Goal: Task Accomplishment & Management: Complete application form

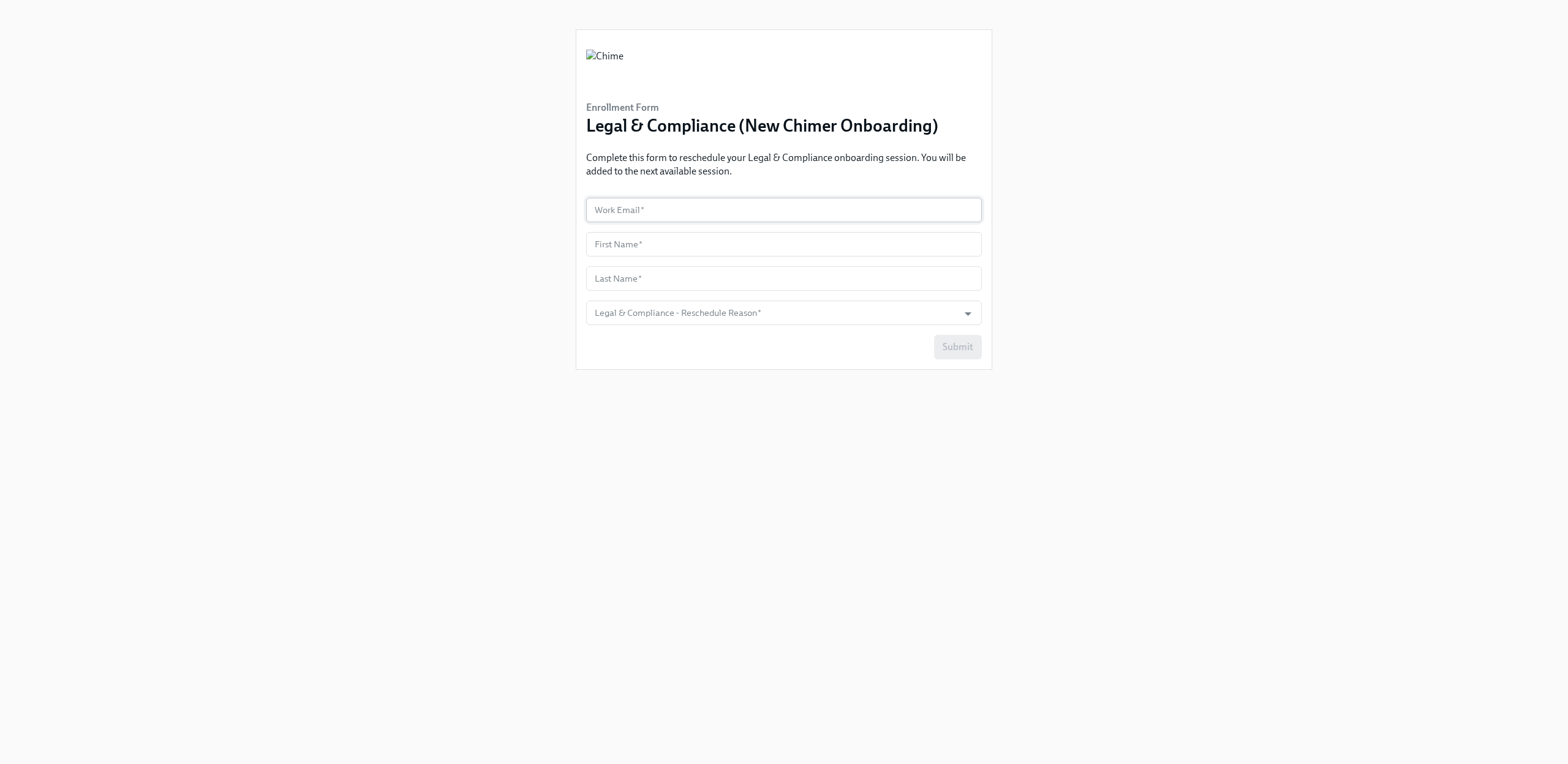
click at [649, 206] on input "text" at bounding box center [783, 210] width 396 height 25
type input "jennifer.chong@gmail.com"
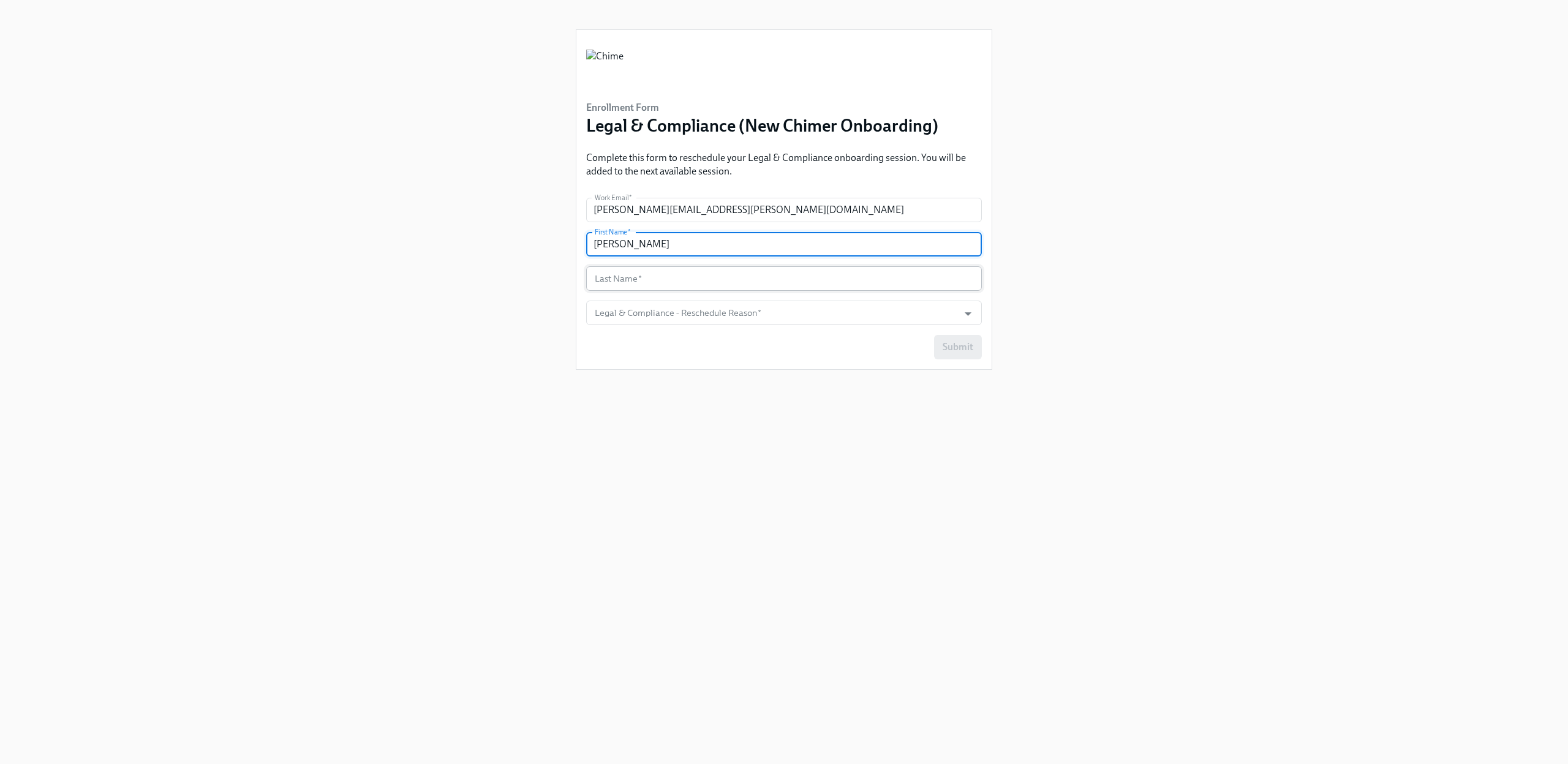
type input "[PERSON_NAME]"
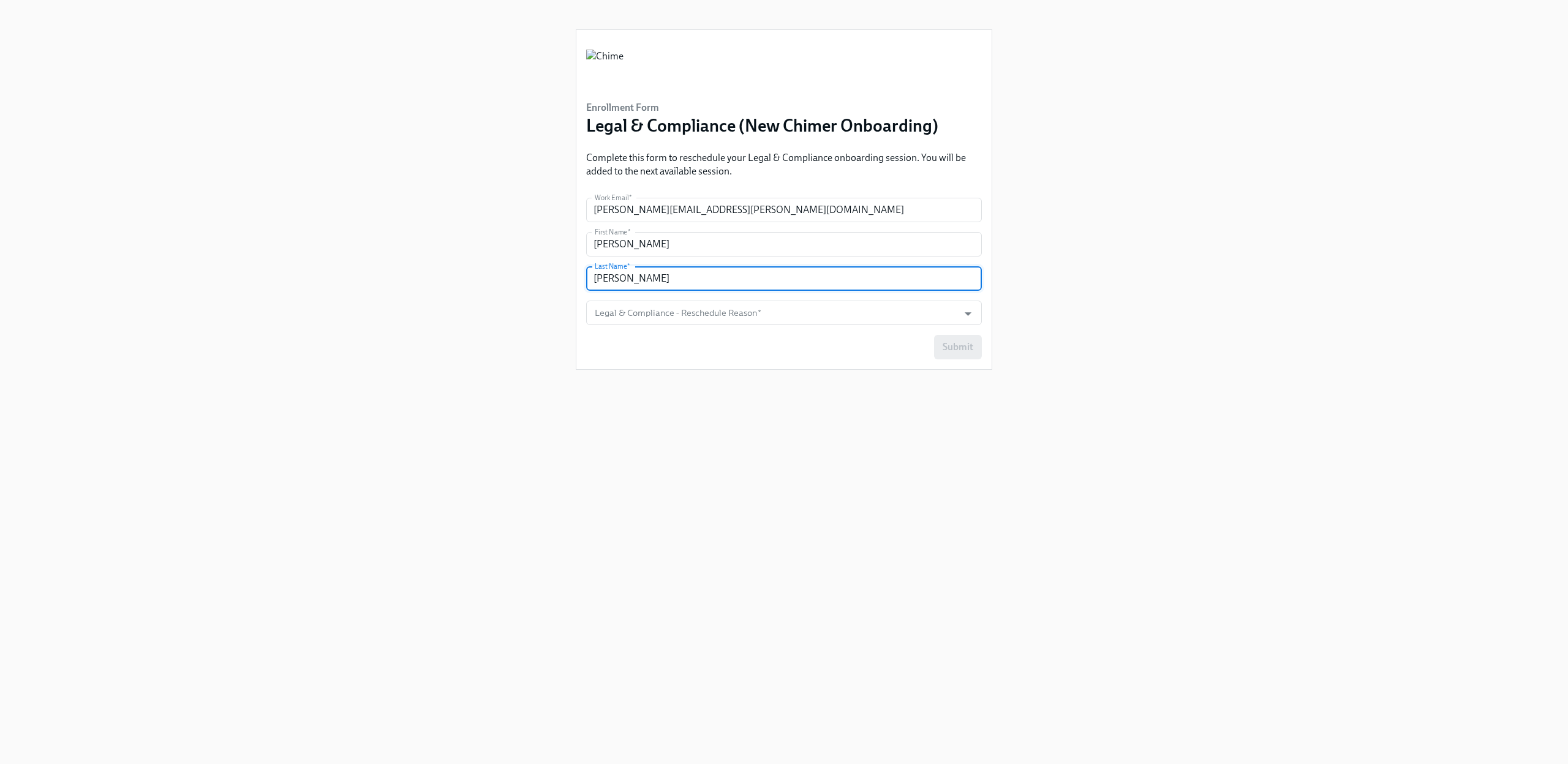
type input "[PERSON_NAME]"
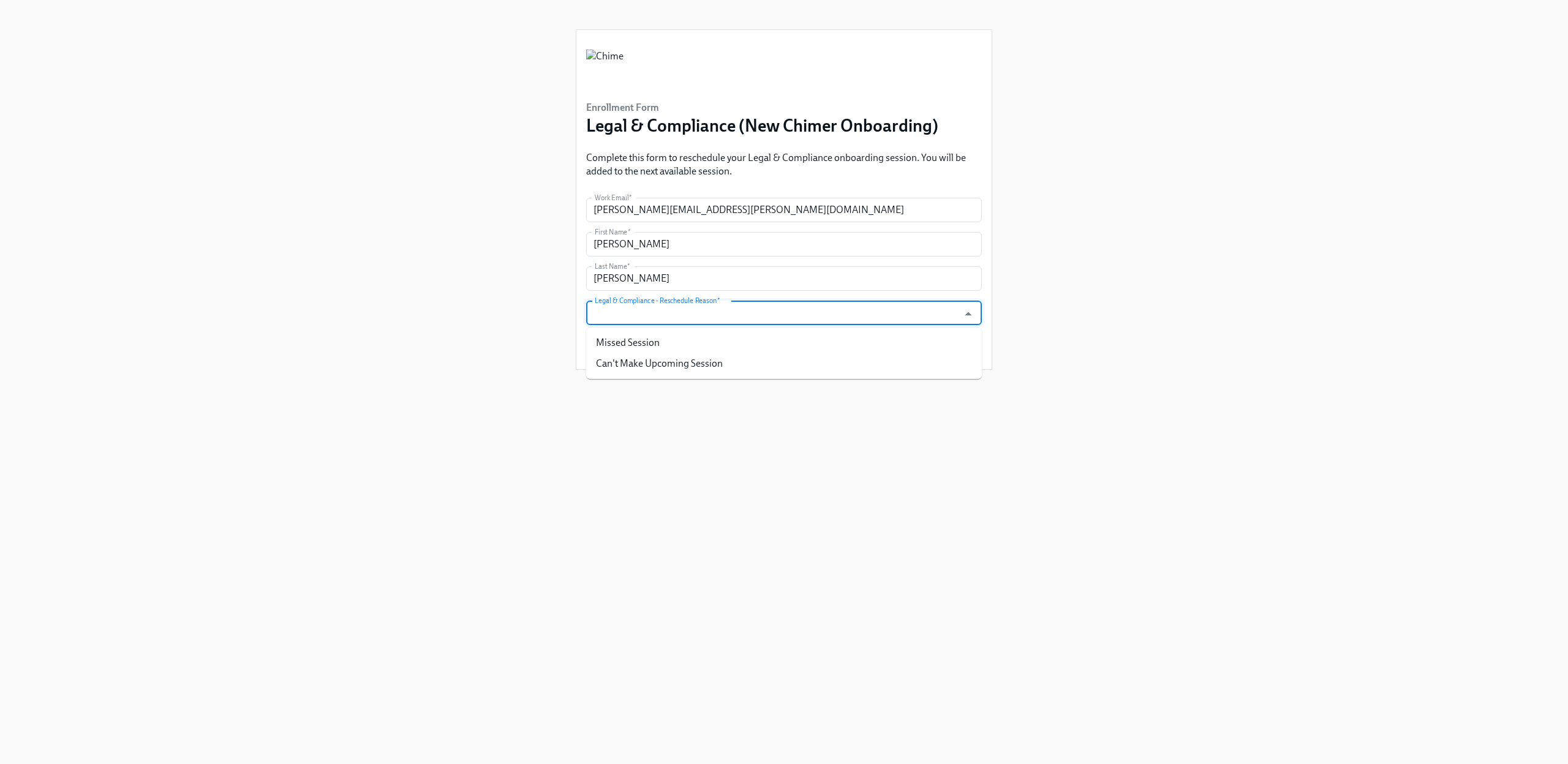
click at [700, 315] on input "Legal & Compliance - Reschedule Reason   *" at bounding box center [772, 313] width 360 height 25
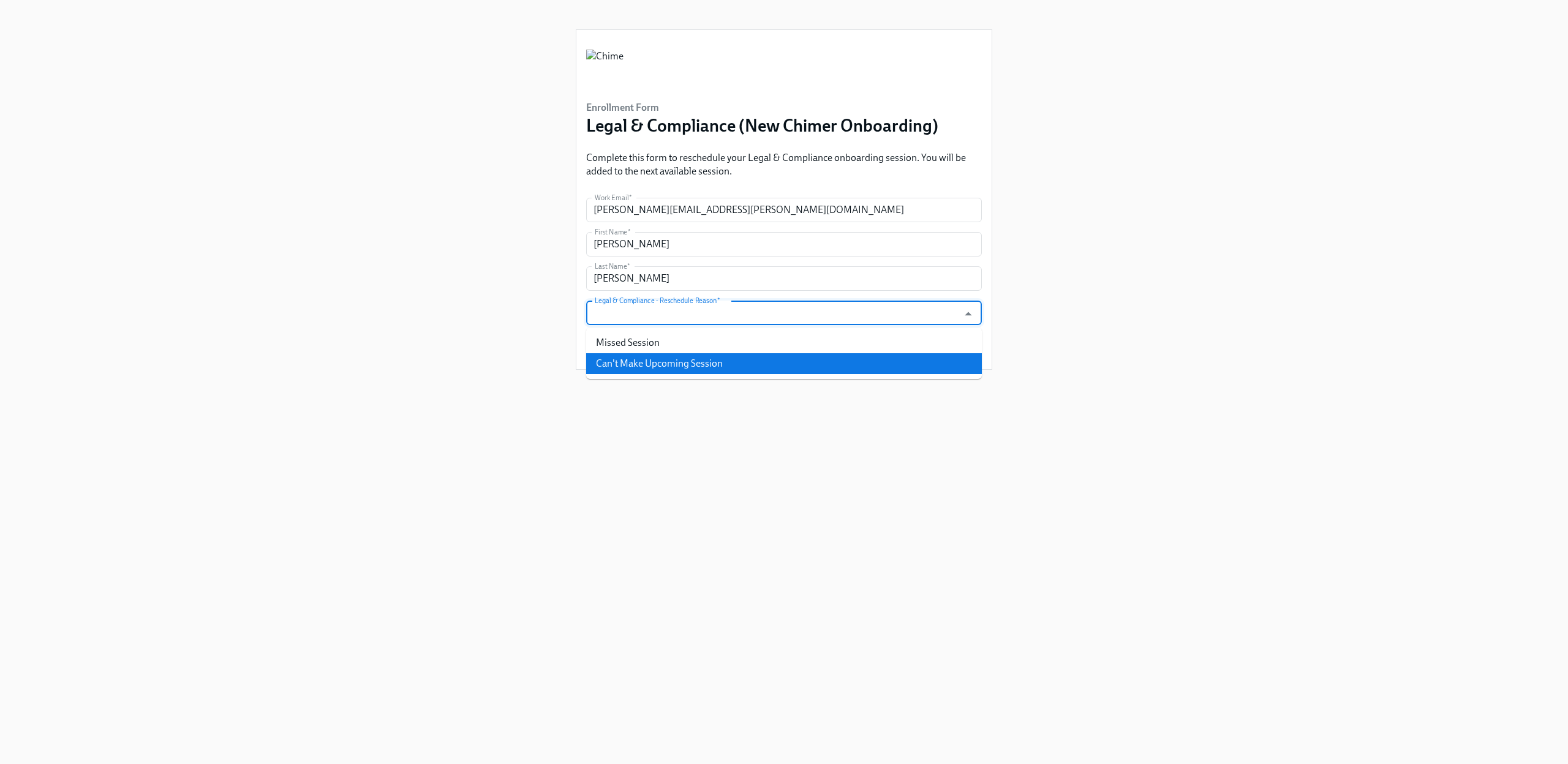
click at [629, 364] on li "Can't Make Upcoming Session" at bounding box center [783, 364] width 396 height 21
type input "Can't Make Upcoming Session"
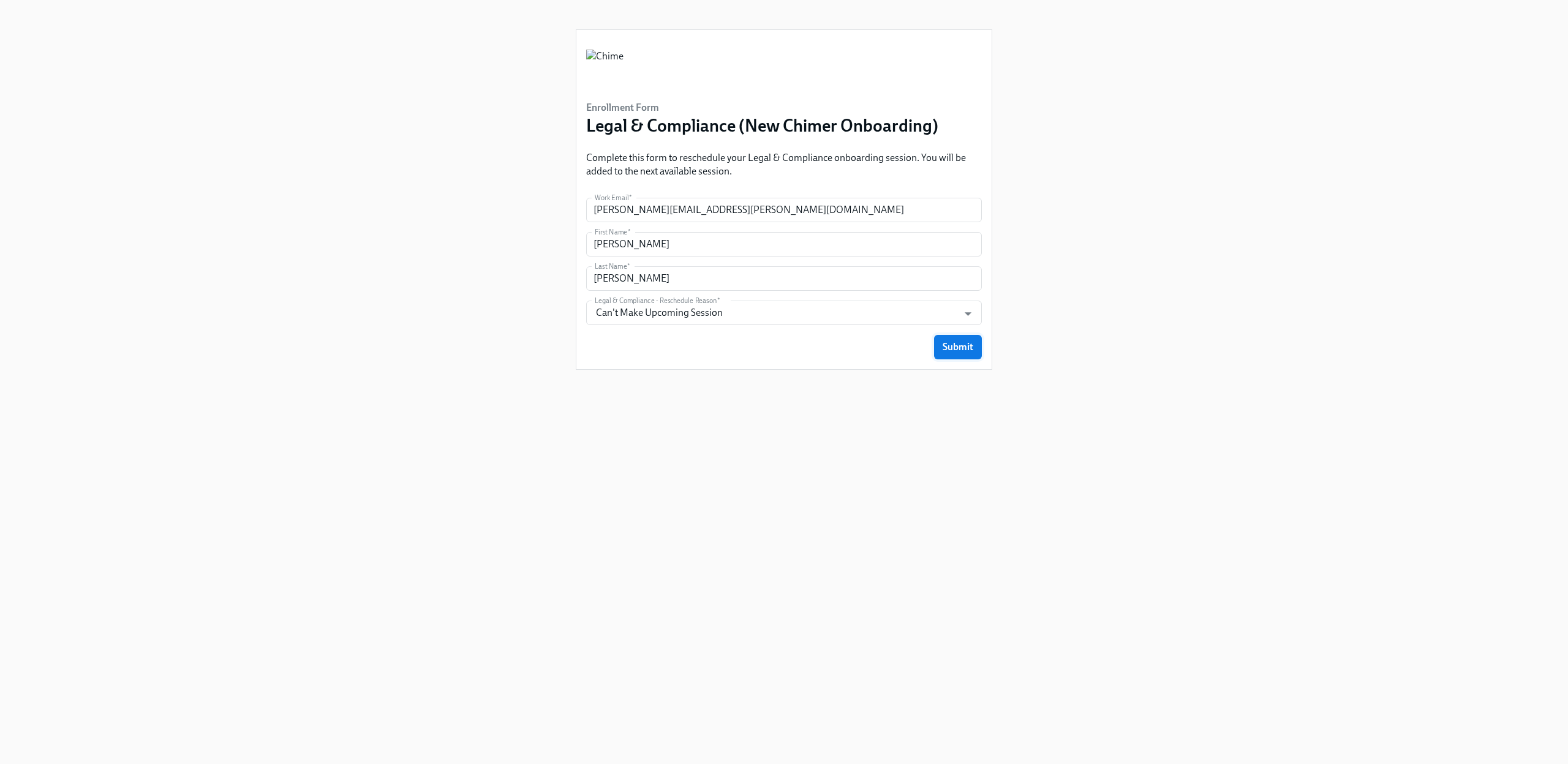
click at [957, 350] on span "Submit" at bounding box center [957, 347] width 31 height 12
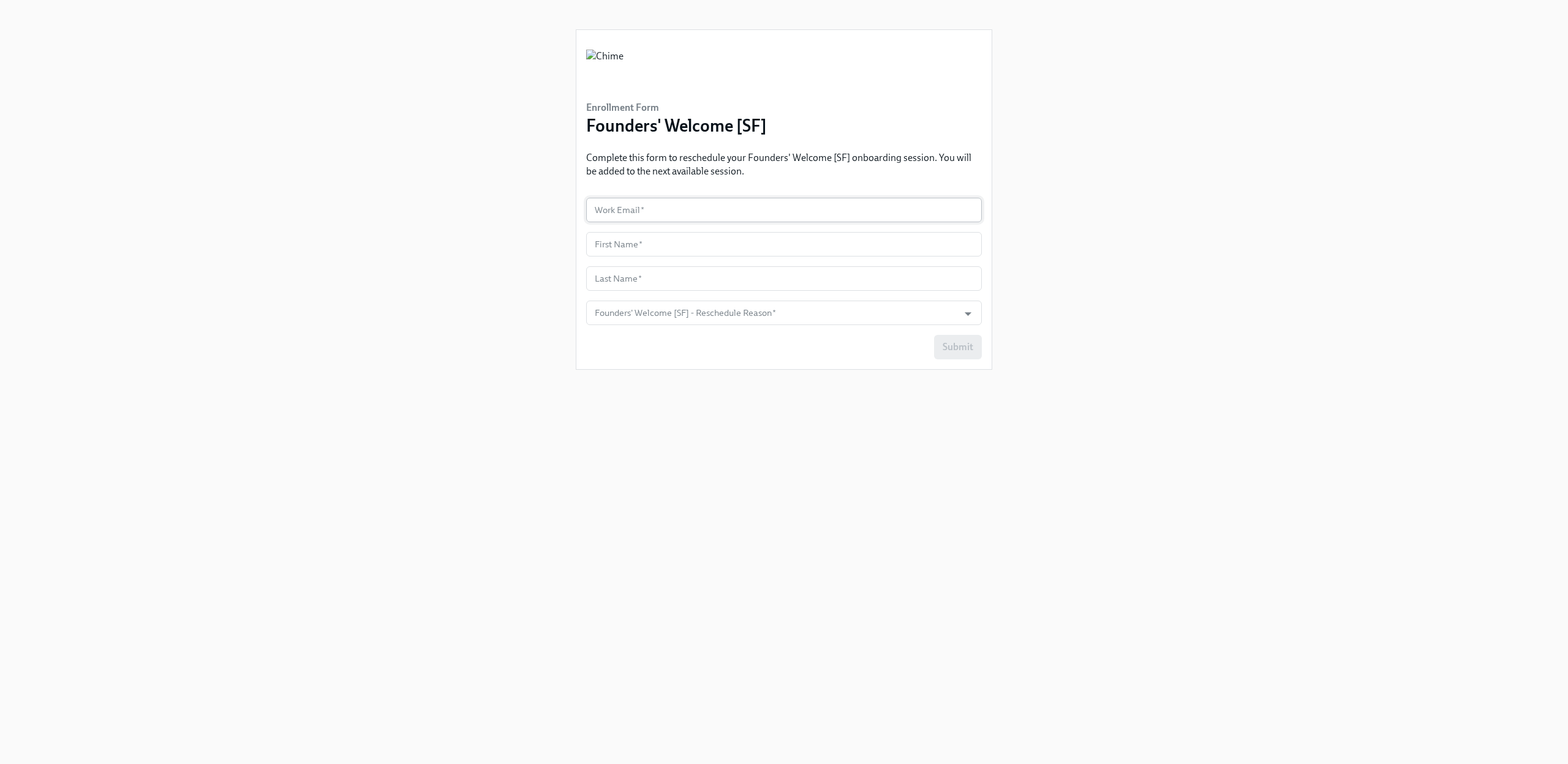
click at [633, 217] on input "text" at bounding box center [783, 210] width 396 height 25
type input "[PERSON_NAME][EMAIL_ADDRESS][PERSON_NAME][DOMAIN_NAME]"
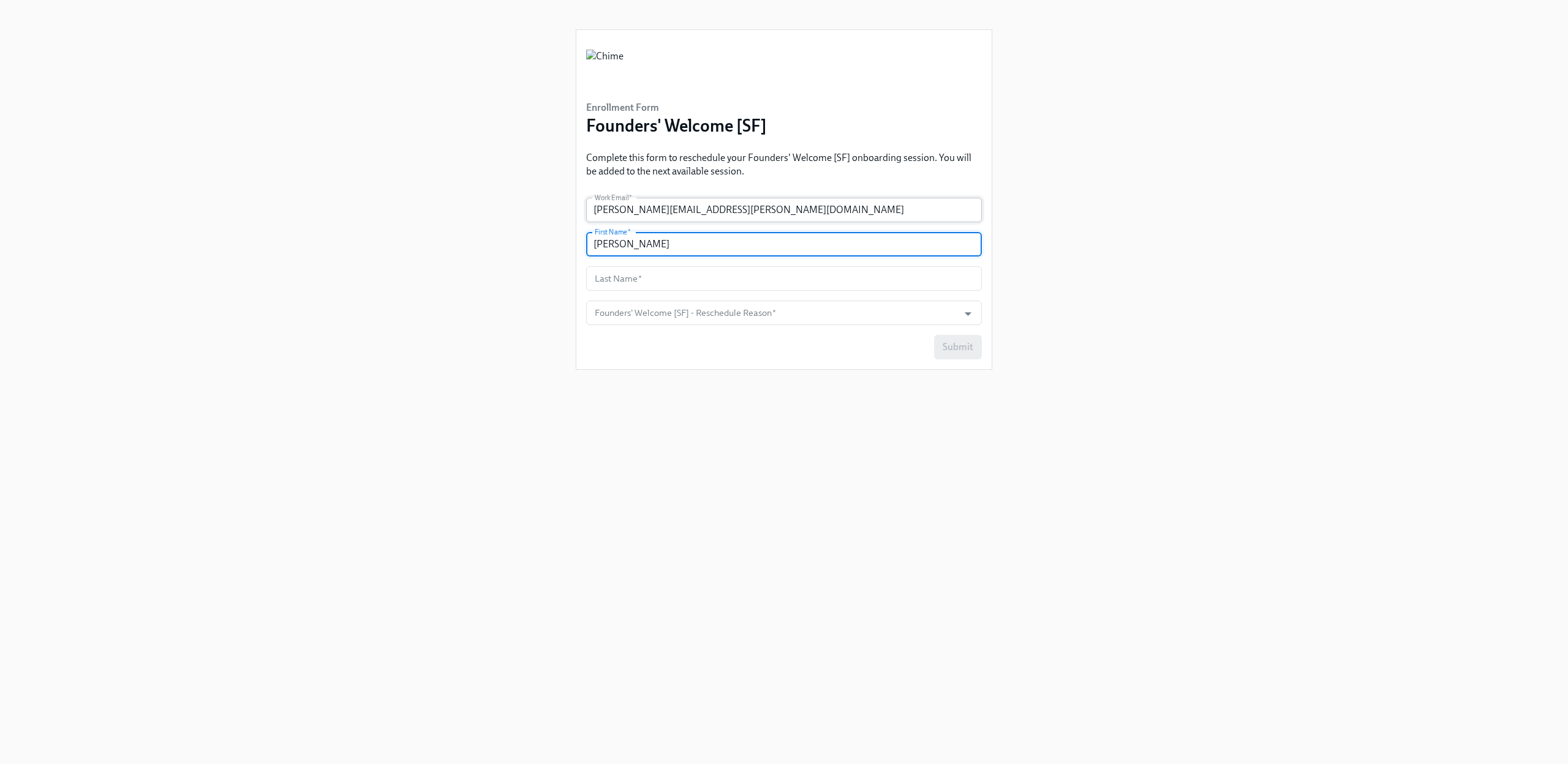
type input "[PERSON_NAME]"
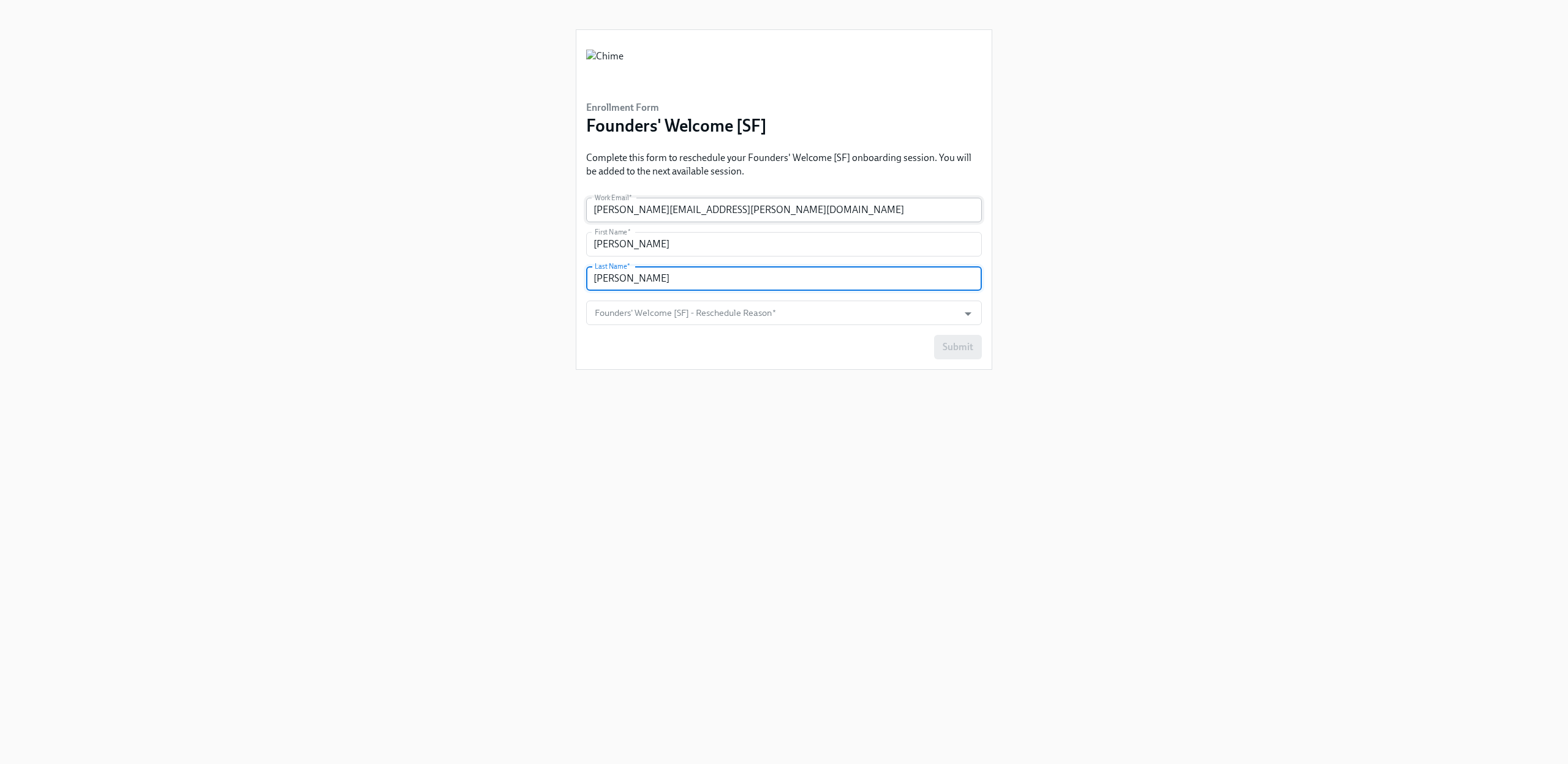
type input "[PERSON_NAME]"
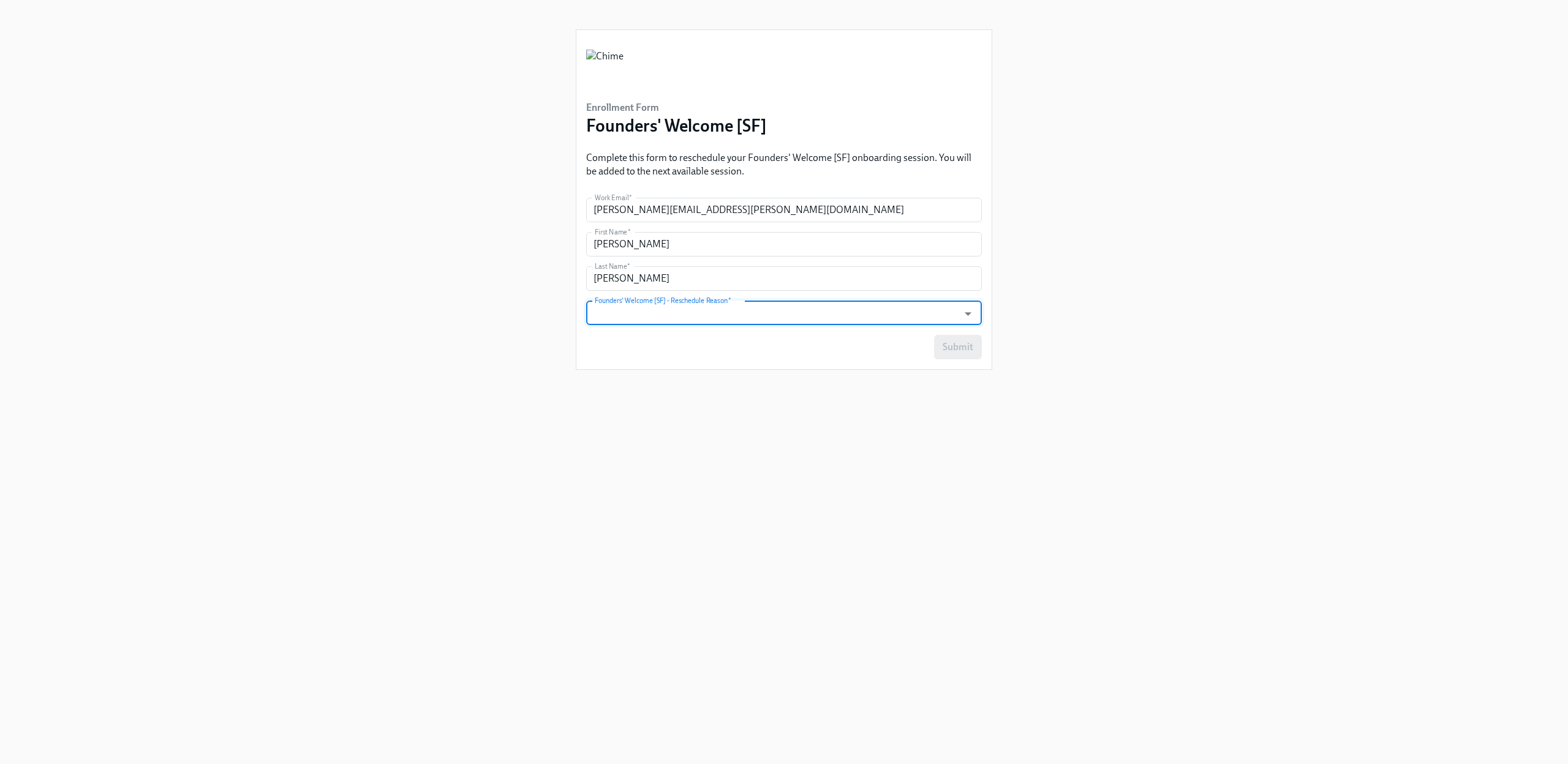
click at [694, 307] on input "Founders' Welcome [SF] - Reschedule Reason   *" at bounding box center [772, 313] width 360 height 25
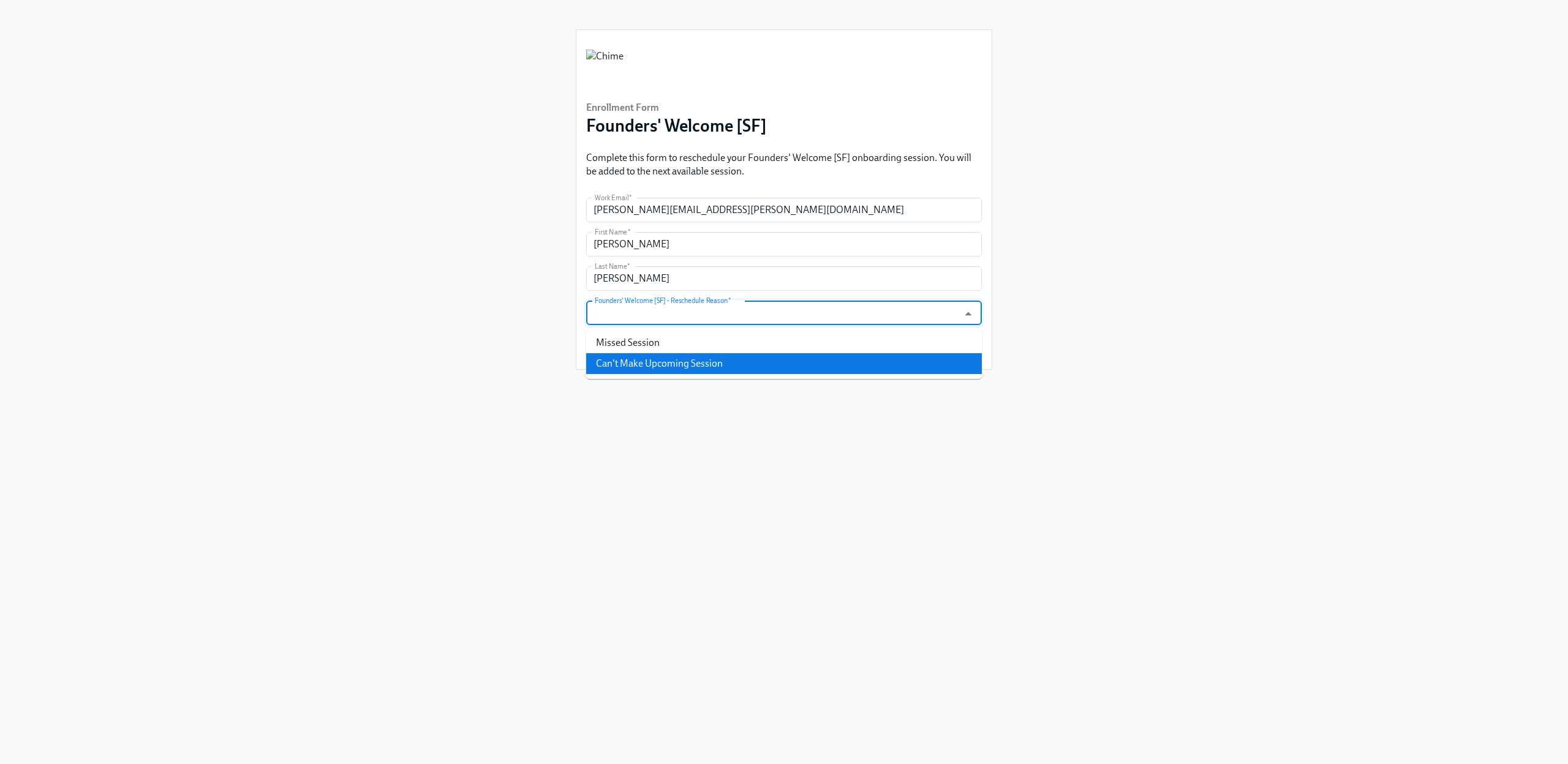
click at [680, 359] on li "Can't Make Upcoming Session" at bounding box center [783, 364] width 396 height 21
type input "Can't Make Upcoming Session"
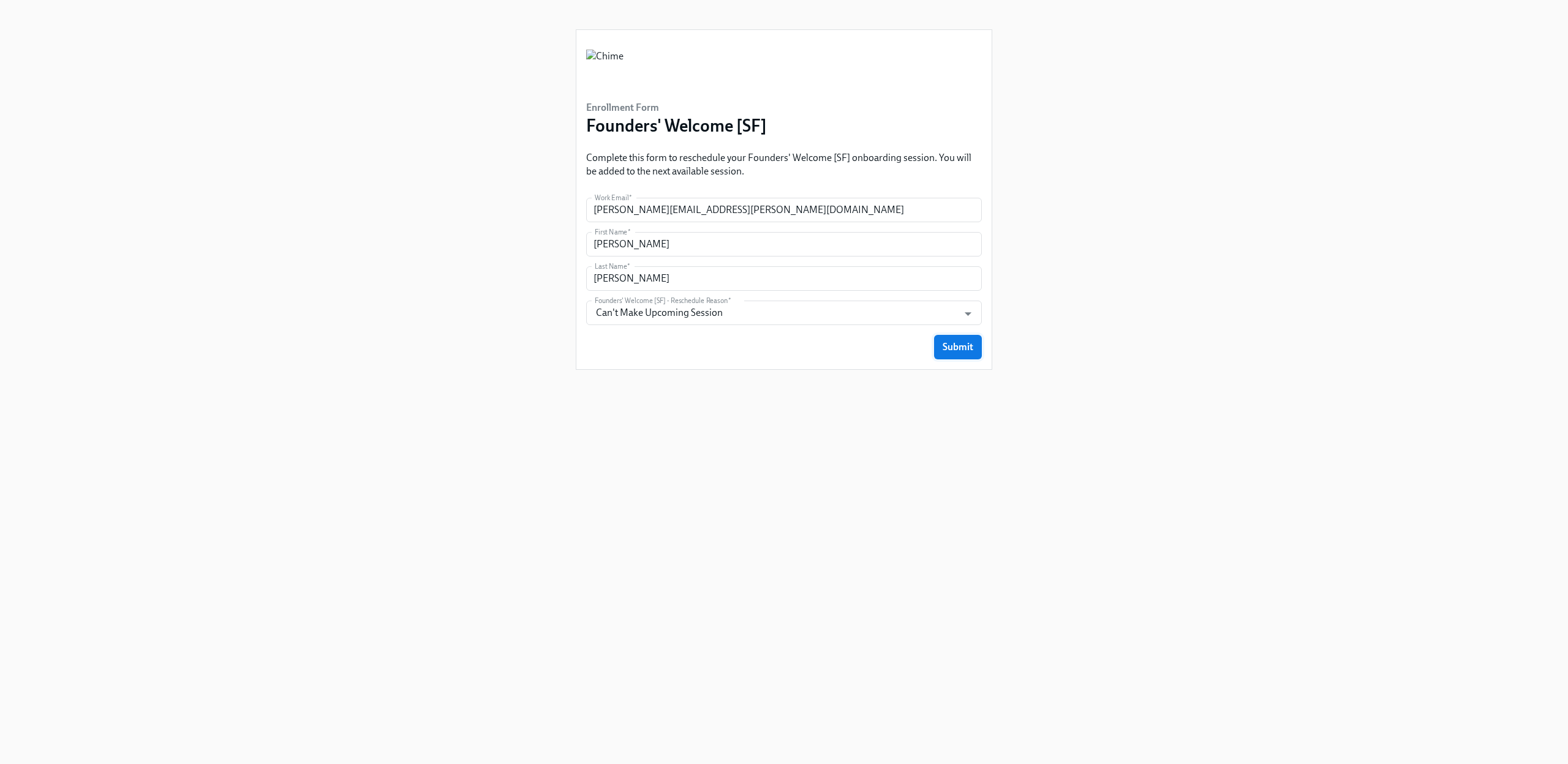
click at [953, 344] on span "Submit" at bounding box center [957, 347] width 31 height 12
